Goal: Task Accomplishment & Management: Use online tool/utility

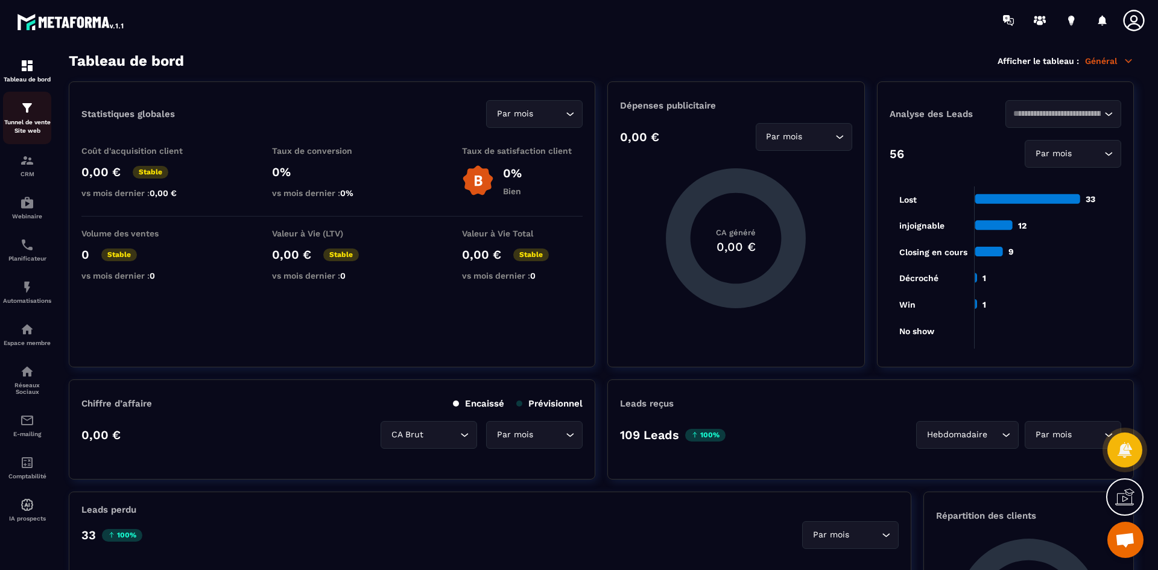
click at [37, 115] on div "Tunnel de vente Site web" at bounding box center [27, 118] width 48 height 34
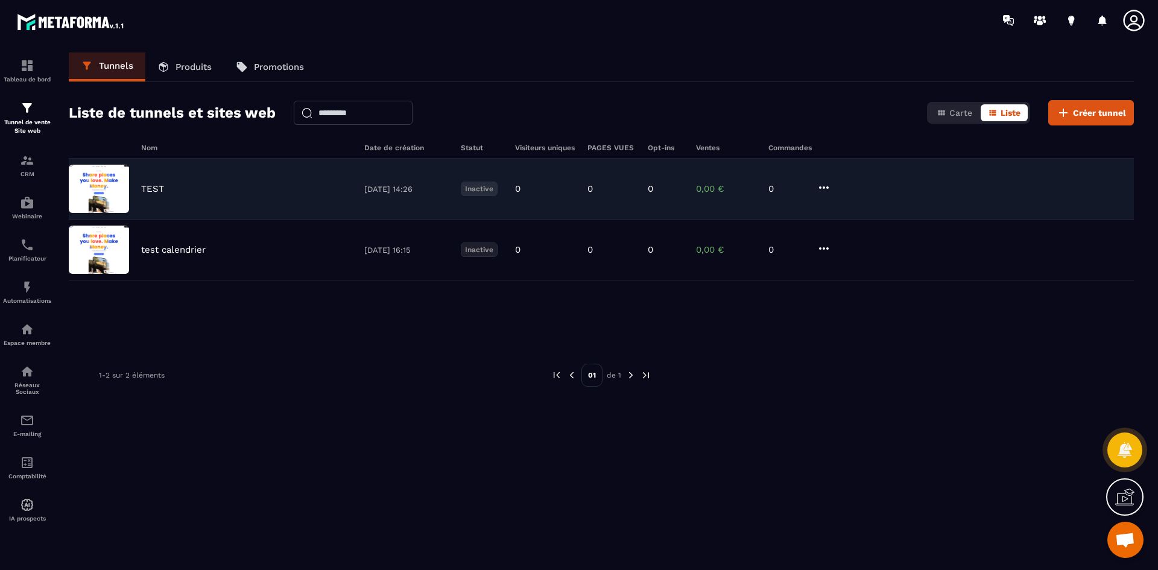
click at [227, 195] on div "TEST 05/09/2025 14:26 Inactive 0 0 0 0,00 € 0" at bounding box center [601, 189] width 1065 height 61
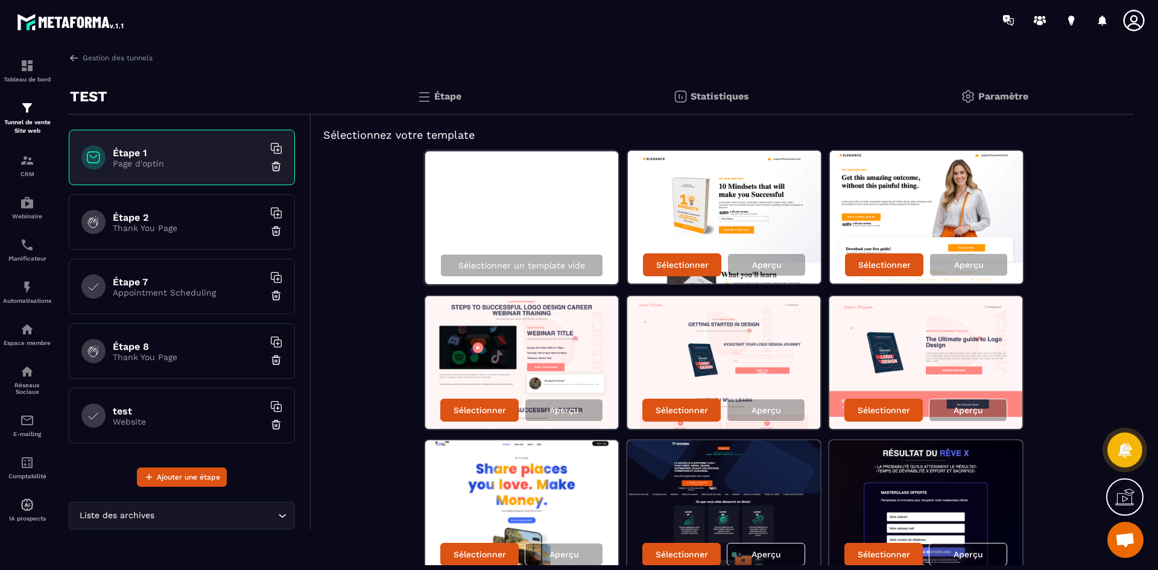
click at [153, 425] on p "Website" at bounding box center [188, 422] width 151 height 10
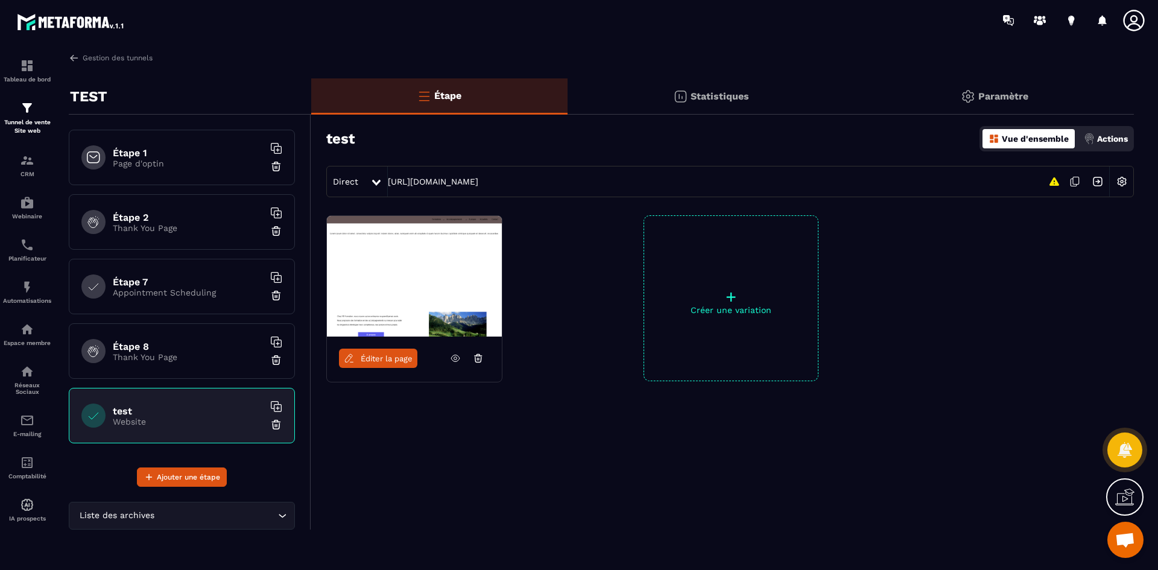
click at [397, 327] on img at bounding box center [414, 276] width 175 height 121
click at [377, 365] on link "Éditer la page" at bounding box center [378, 358] width 78 height 19
